Goal: Task Accomplishment & Management: Use online tool/utility

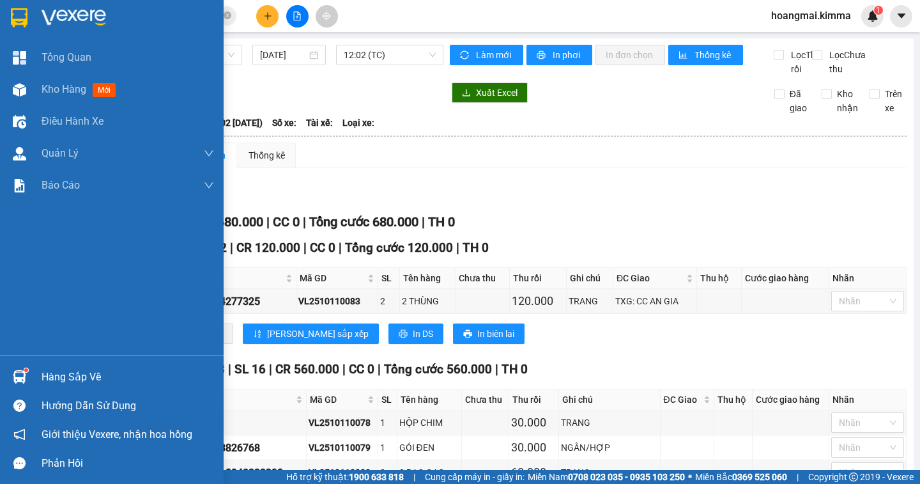
click at [77, 93] on span "Kho hàng" at bounding box center [64, 89] width 45 height 12
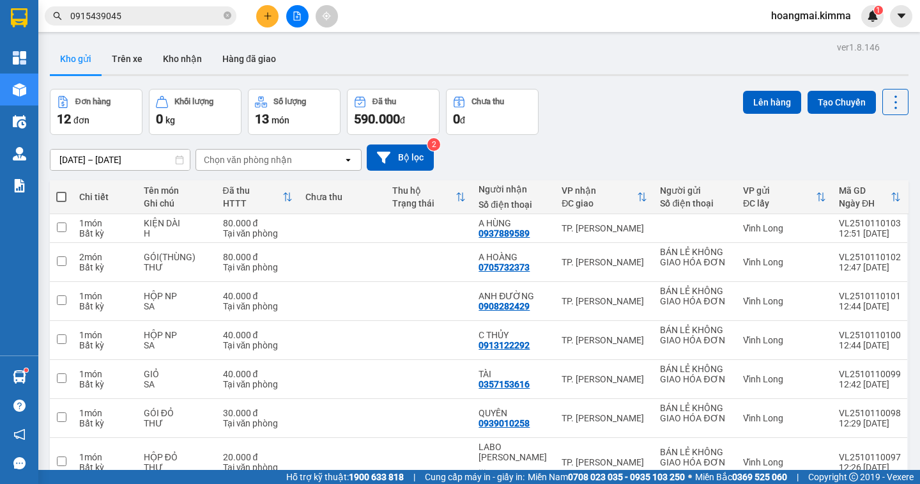
scroll to position [254, 0]
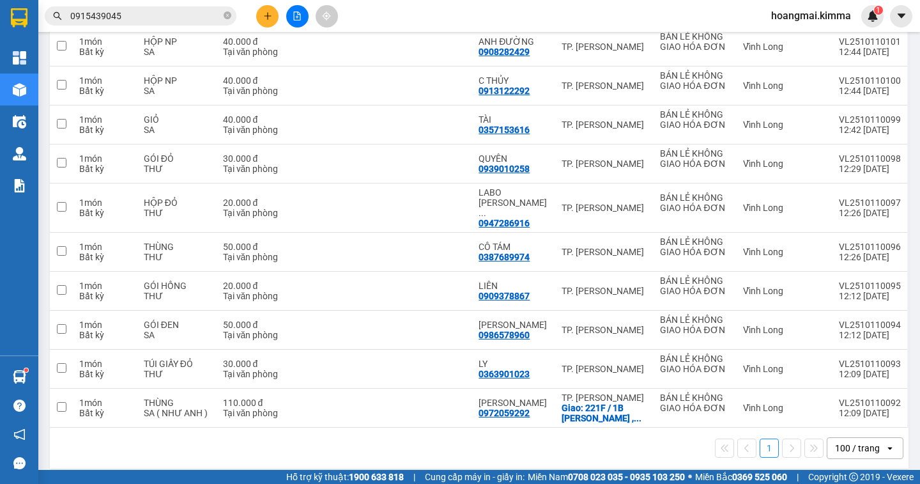
click at [854, 441] on div "100 / trang" at bounding box center [857, 447] width 45 height 13
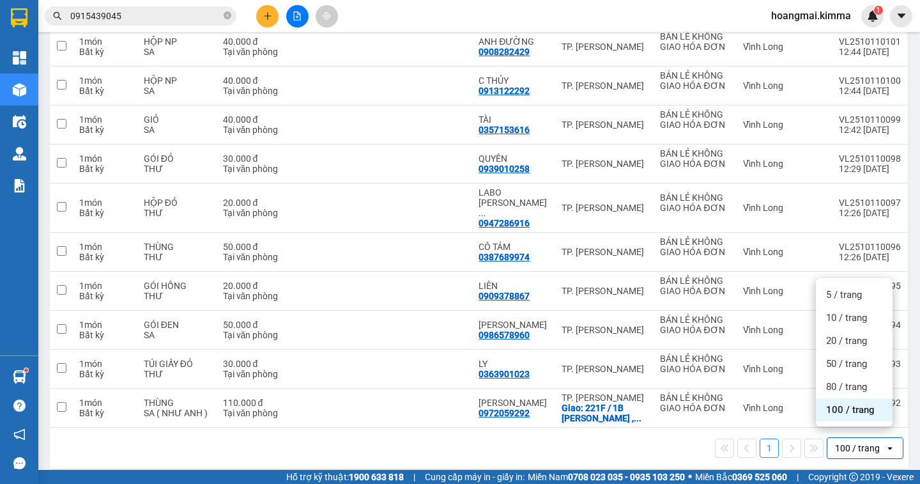
click at [841, 413] on span "100 / trang" at bounding box center [850, 409] width 49 height 13
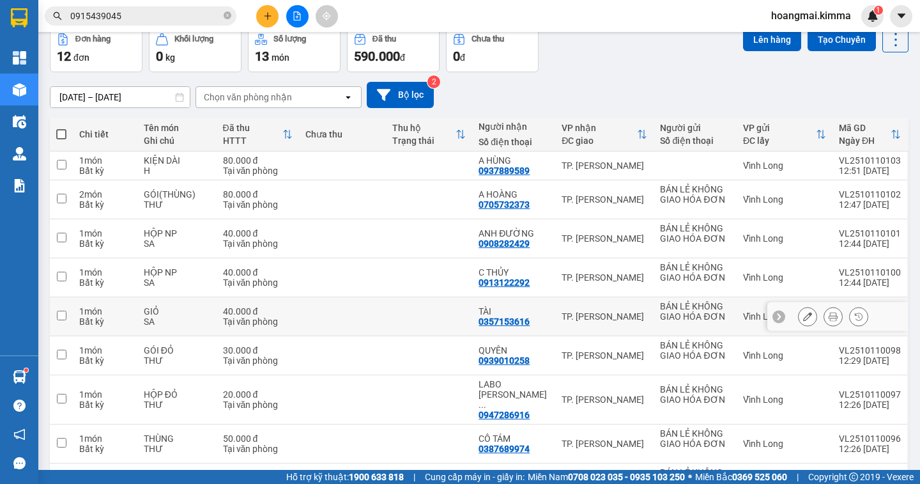
scroll to position [0, 0]
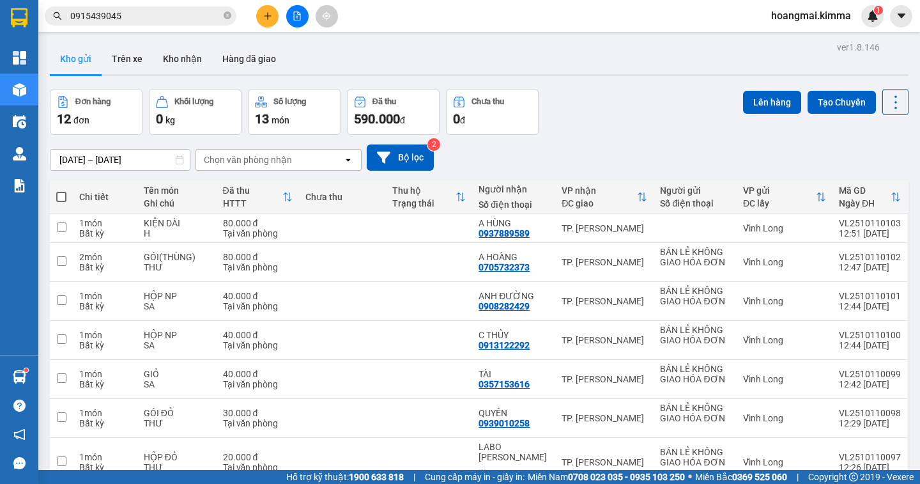
click at [63, 195] on span at bounding box center [61, 197] width 10 height 10
click at [61, 190] on input "checkbox" at bounding box center [61, 190] width 0 height 0
checkbox input "true"
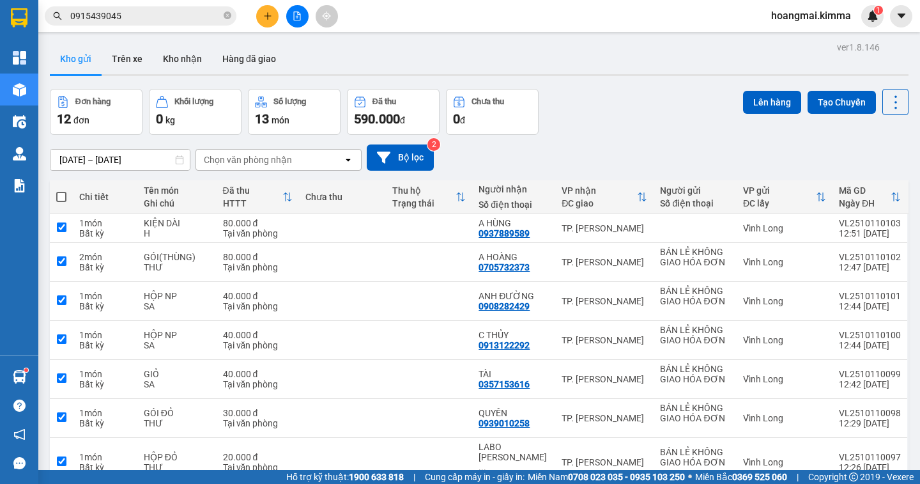
checkbox input "true"
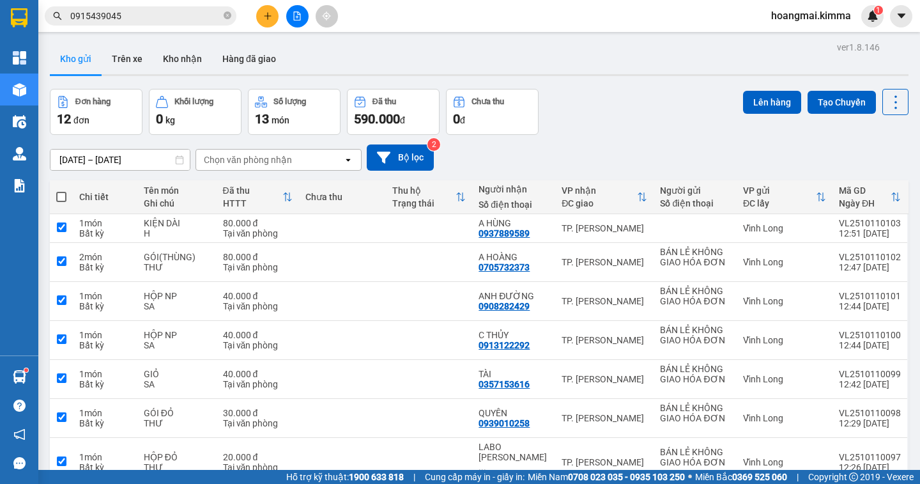
checkbox input "true"
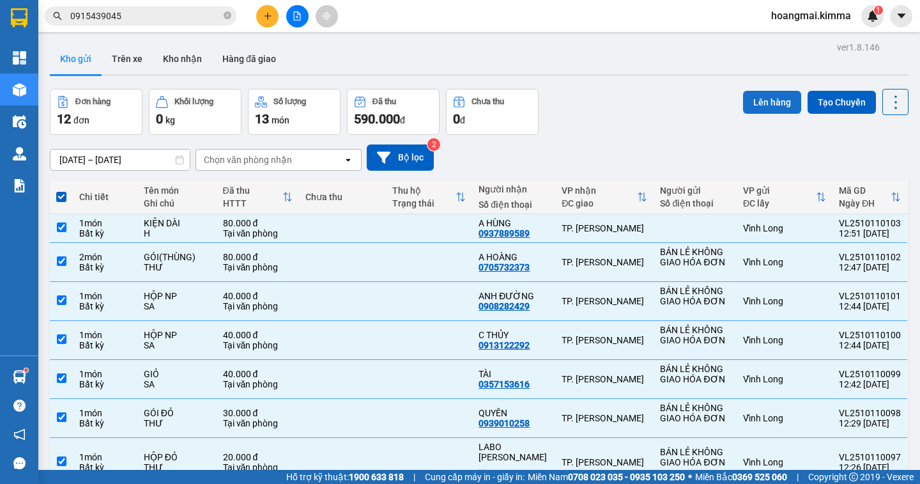
click at [751, 103] on button "Lên hàng" at bounding box center [772, 102] width 58 height 23
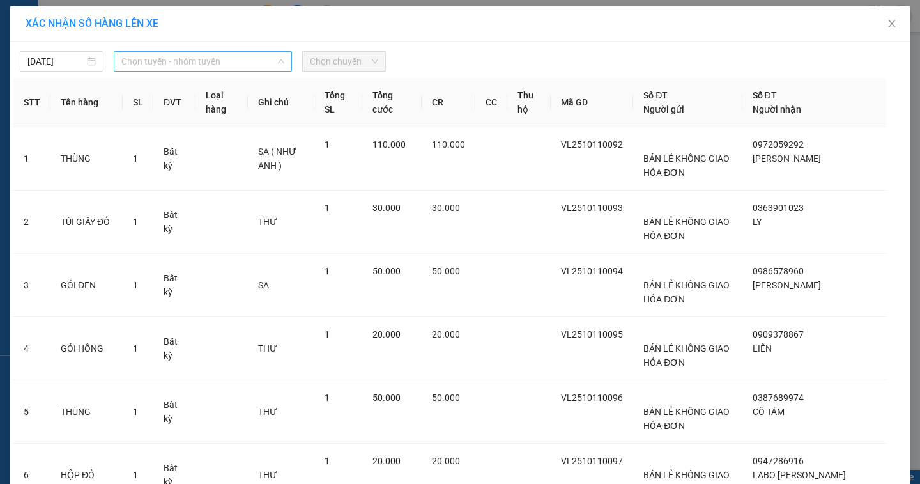
click at [205, 61] on span "Chọn tuyến - nhóm tuyến" at bounding box center [202, 61] width 163 height 19
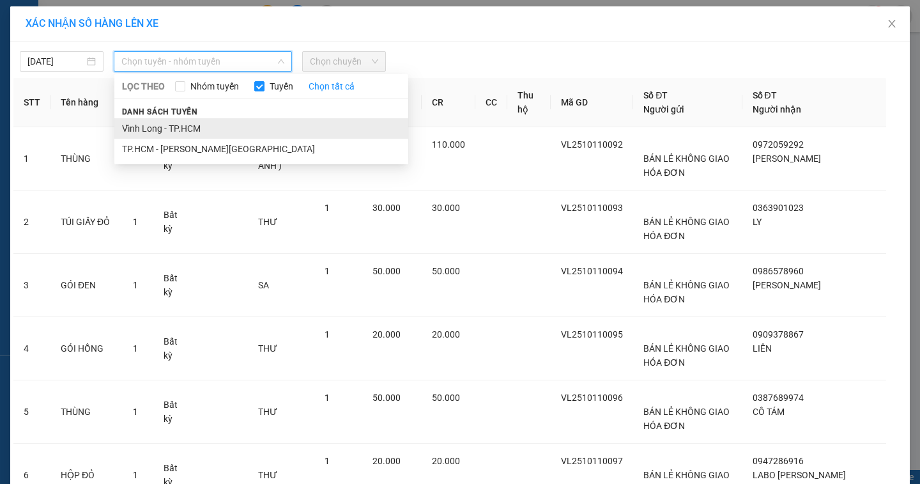
click at [197, 126] on li "Vĩnh Long - TP.HCM" at bounding box center [261, 128] width 294 height 20
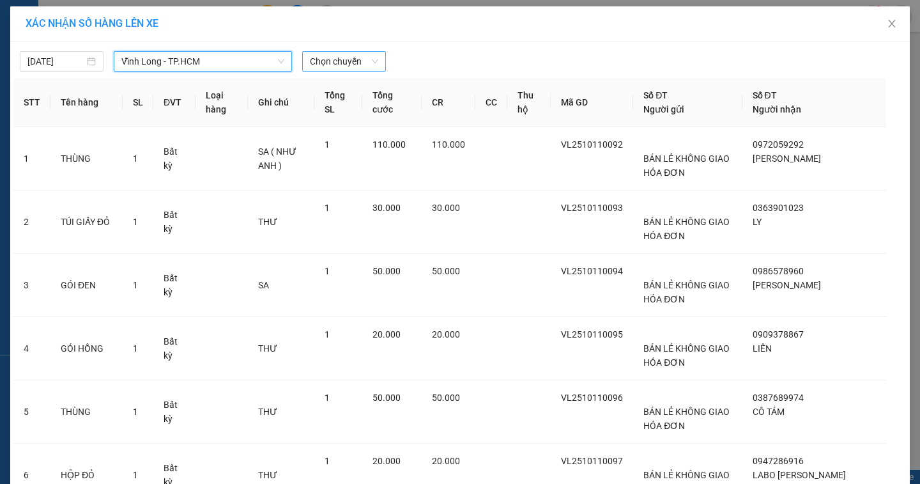
click at [353, 61] on span "Chọn chuyến" at bounding box center [344, 61] width 68 height 19
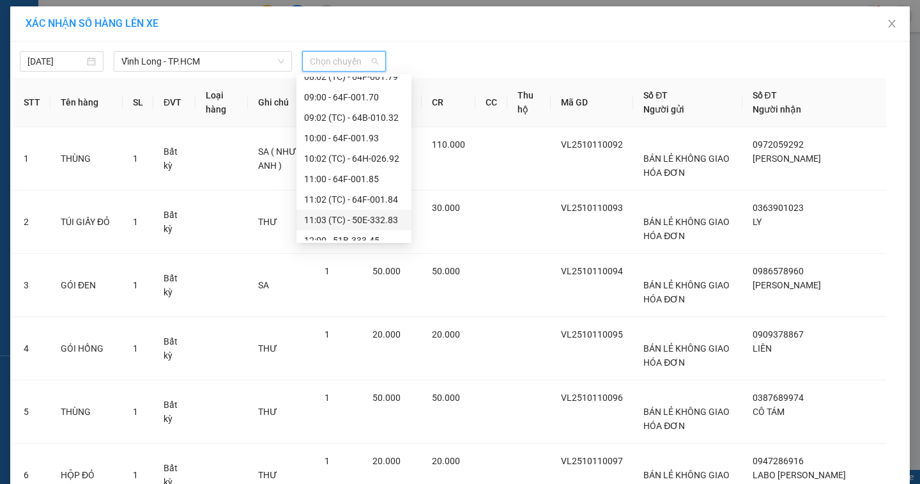
scroll to position [383, 0]
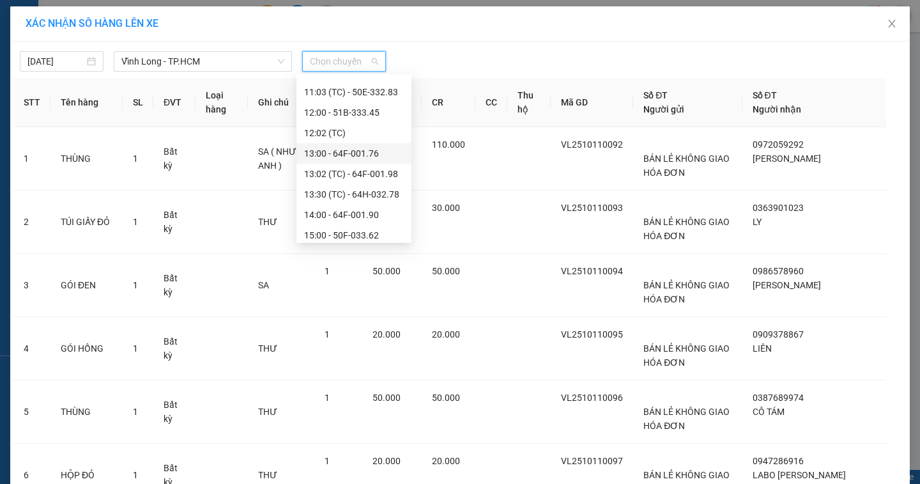
click at [390, 153] on div "13:00 - 64F-001.76" at bounding box center [354, 153] width 100 height 14
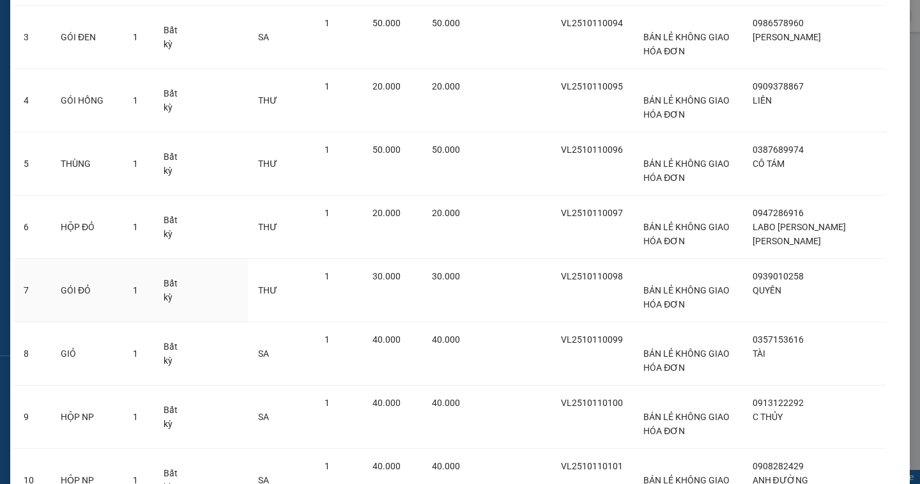
scroll to position [489, 0]
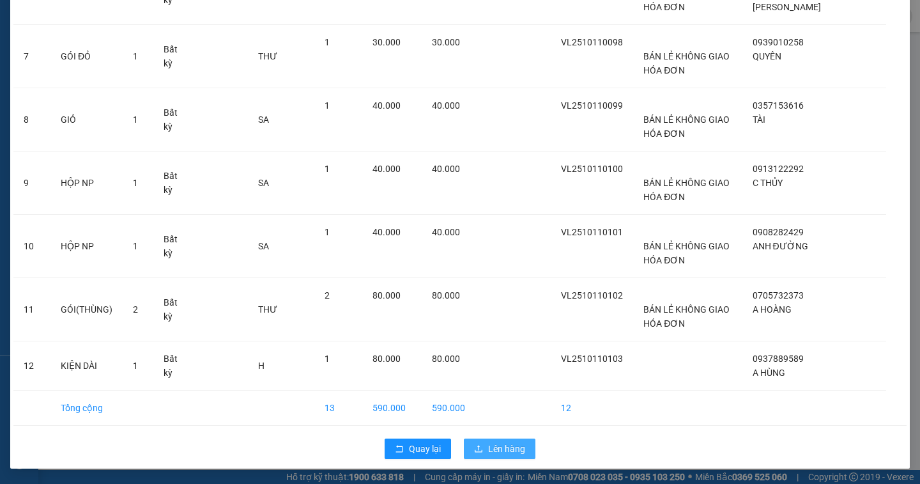
click at [523, 450] on button "Lên hàng" at bounding box center [500, 448] width 72 height 20
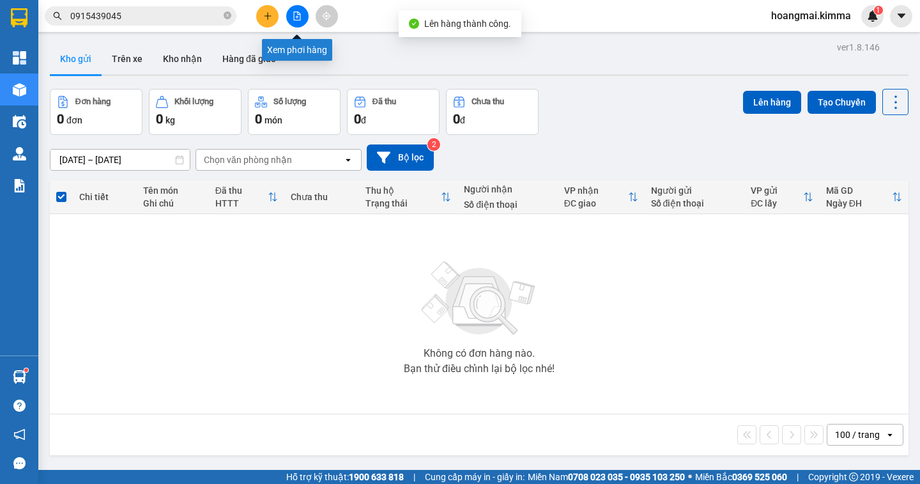
click at [305, 19] on button at bounding box center [297, 16] width 22 height 22
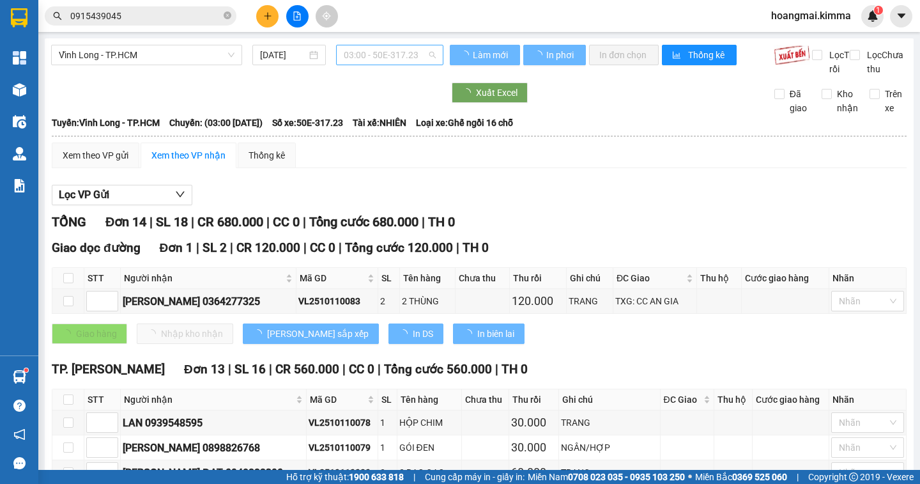
click at [408, 52] on span "03:00 - 50E-317.23" at bounding box center [390, 54] width 92 height 19
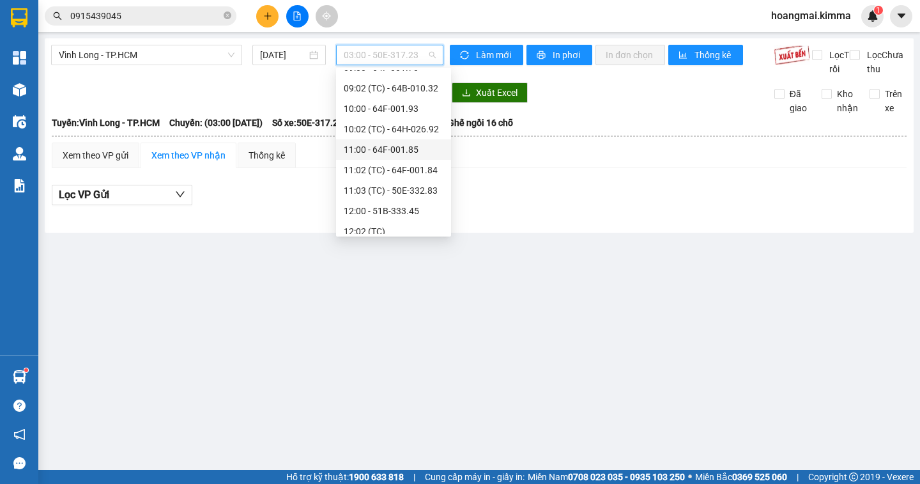
scroll to position [406, 0]
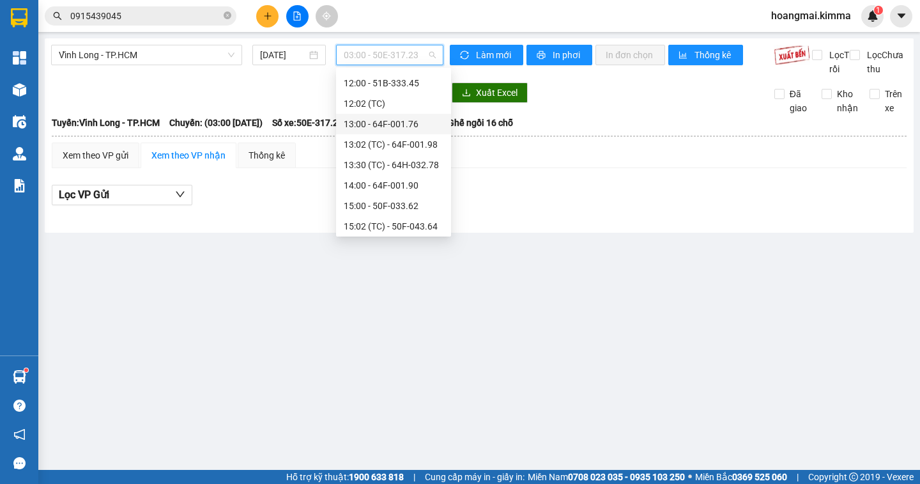
click at [416, 127] on div "13:00 - 64F-001.76" at bounding box center [394, 124] width 100 height 14
